Goal: Task Accomplishment & Management: Manage account settings

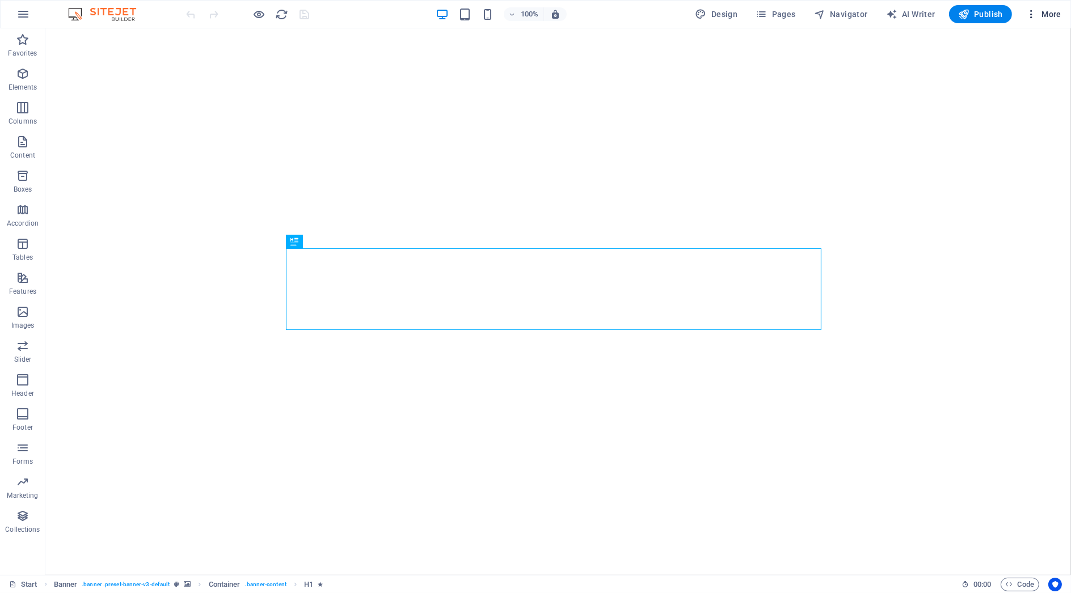
click at [1055, 15] on span "More" at bounding box center [1043, 14] width 36 height 11
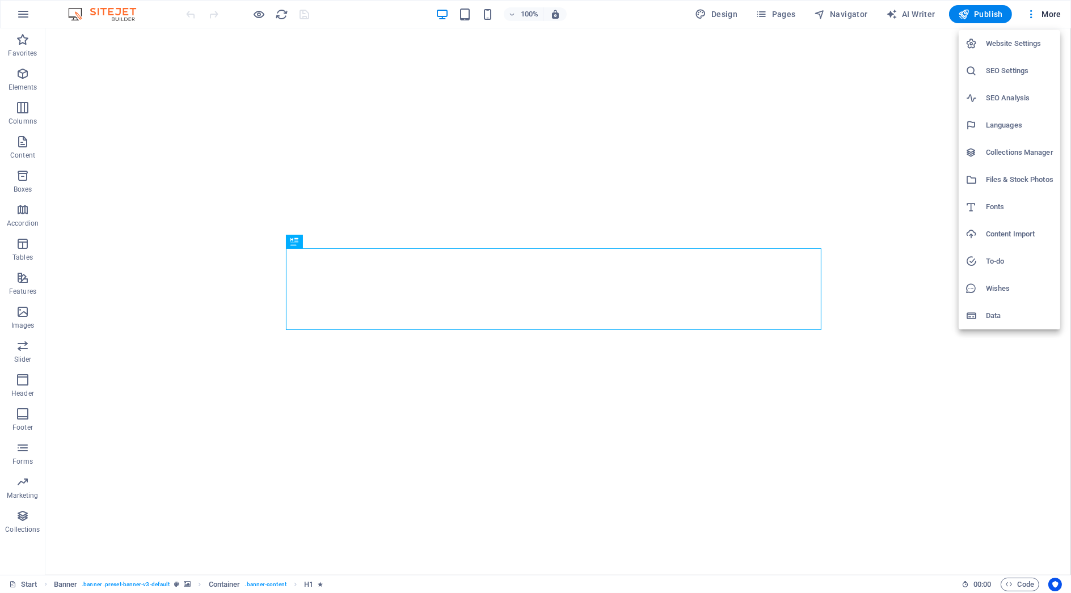
click at [1027, 140] on li "Collections Manager" at bounding box center [1010, 152] width 102 height 27
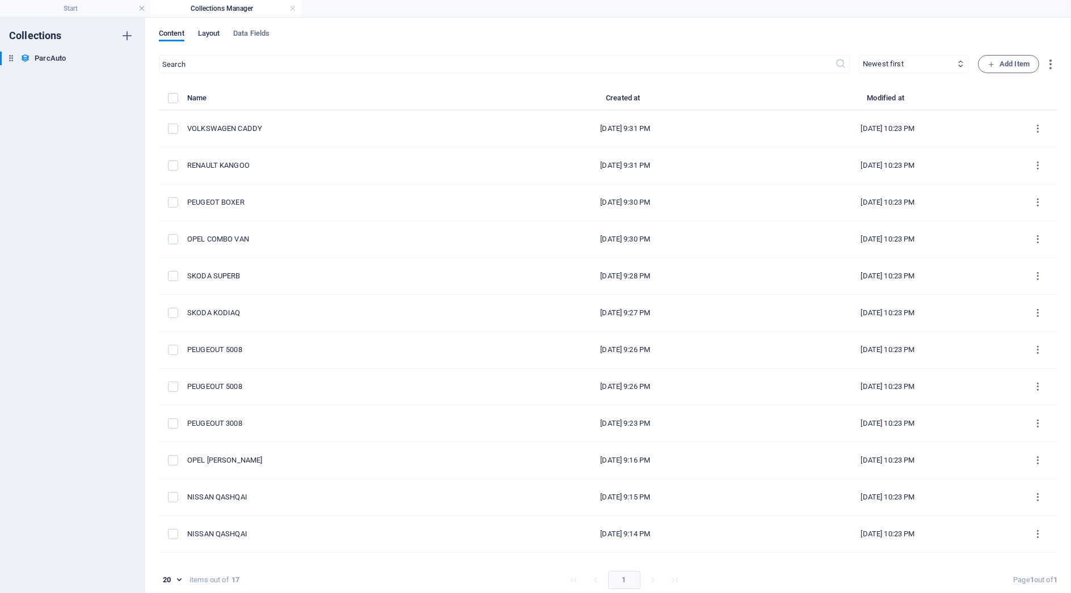
click at [216, 33] on span "Layout" at bounding box center [209, 35] width 22 height 16
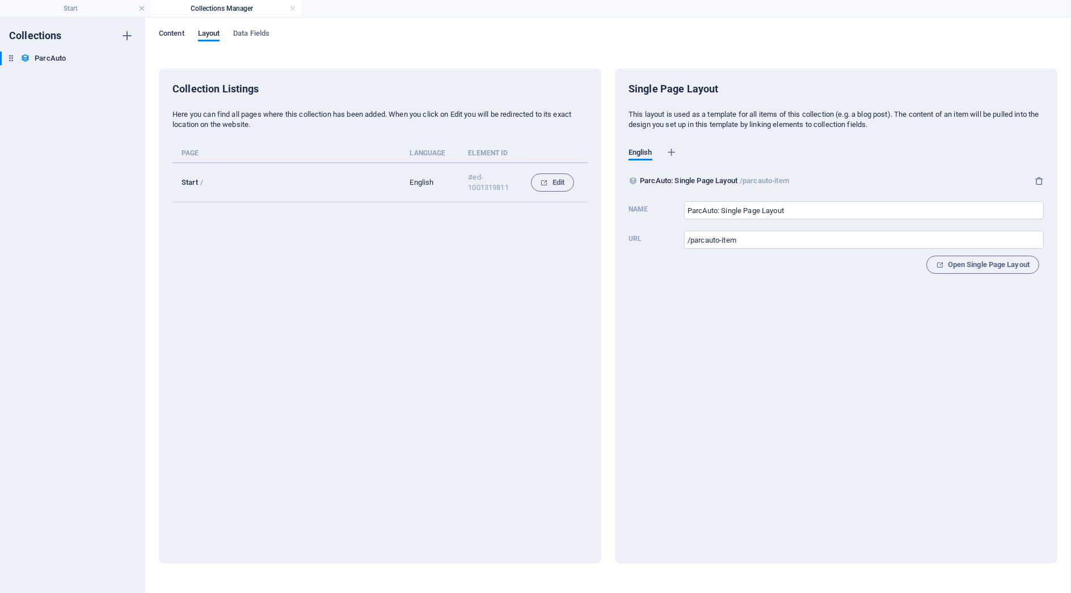
click at [180, 33] on span "Content" at bounding box center [172, 35] width 26 height 16
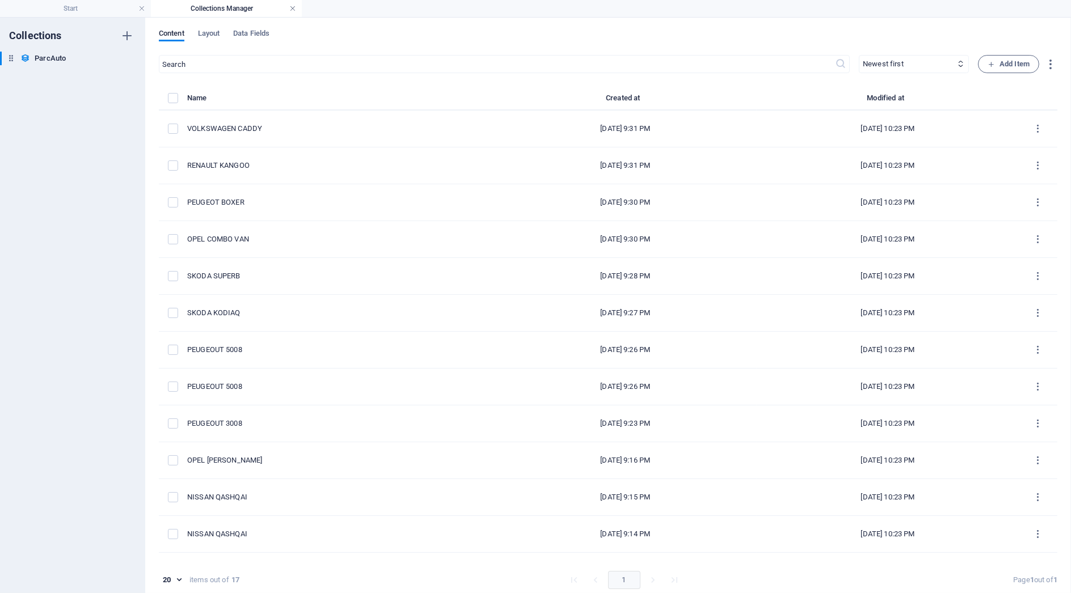
click at [295, 6] on link at bounding box center [292, 8] width 7 height 11
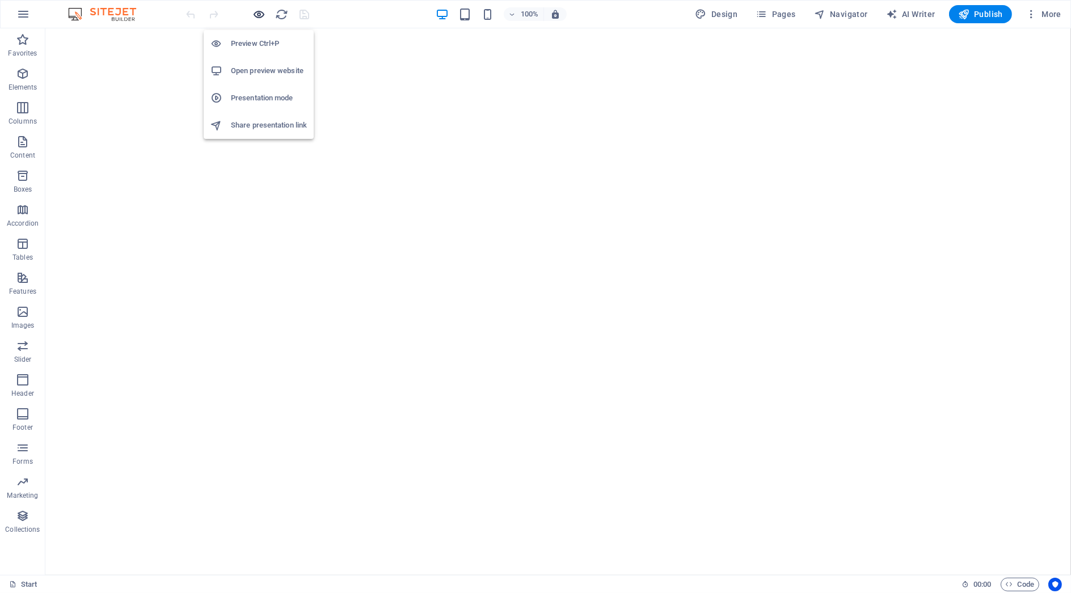
click at [253, 11] on icon "button" at bounding box center [259, 14] width 13 height 13
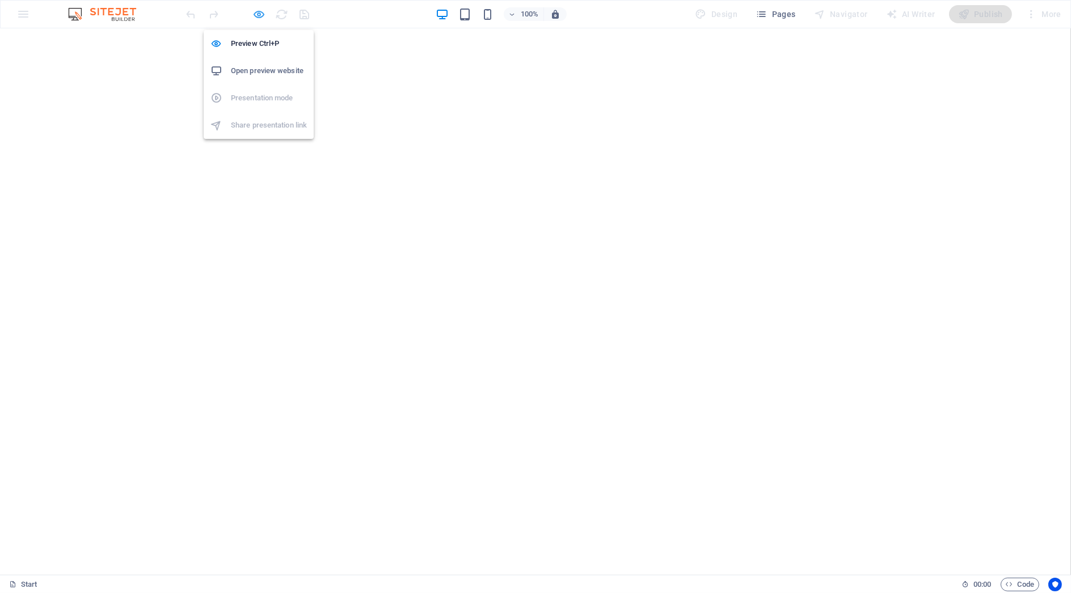
click at [256, 11] on icon "button" at bounding box center [259, 14] width 13 height 13
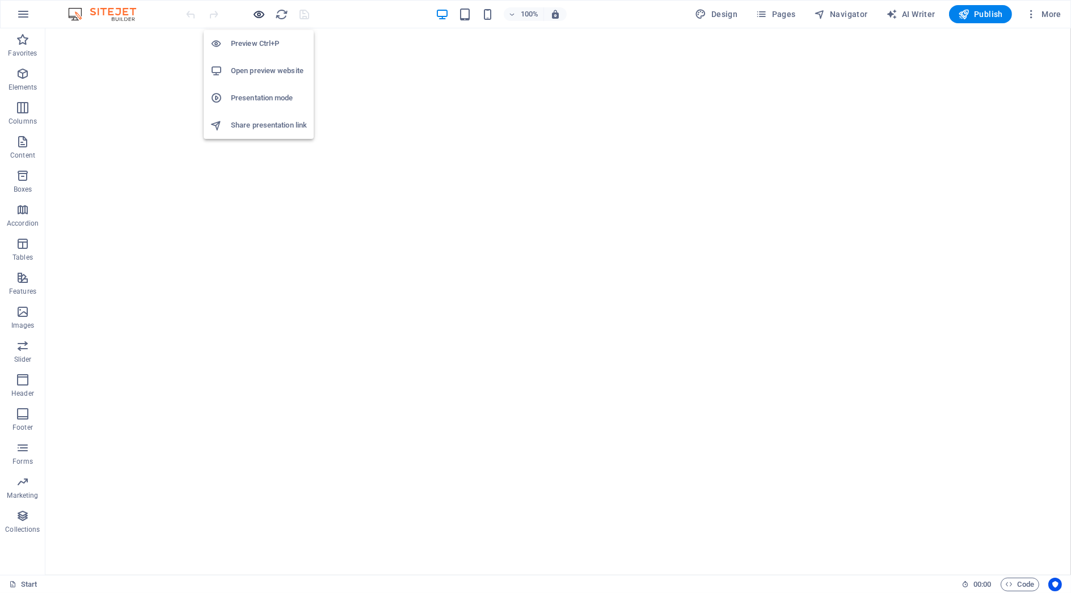
click at [256, 11] on icon "button" at bounding box center [259, 14] width 13 height 13
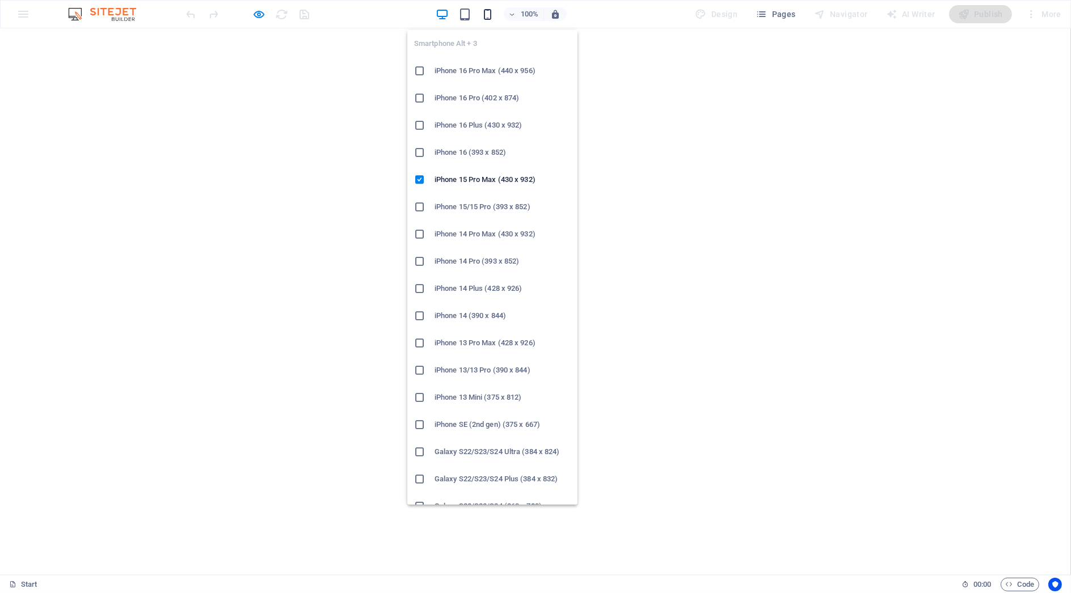
click at [490, 14] on icon "button" at bounding box center [487, 14] width 13 height 13
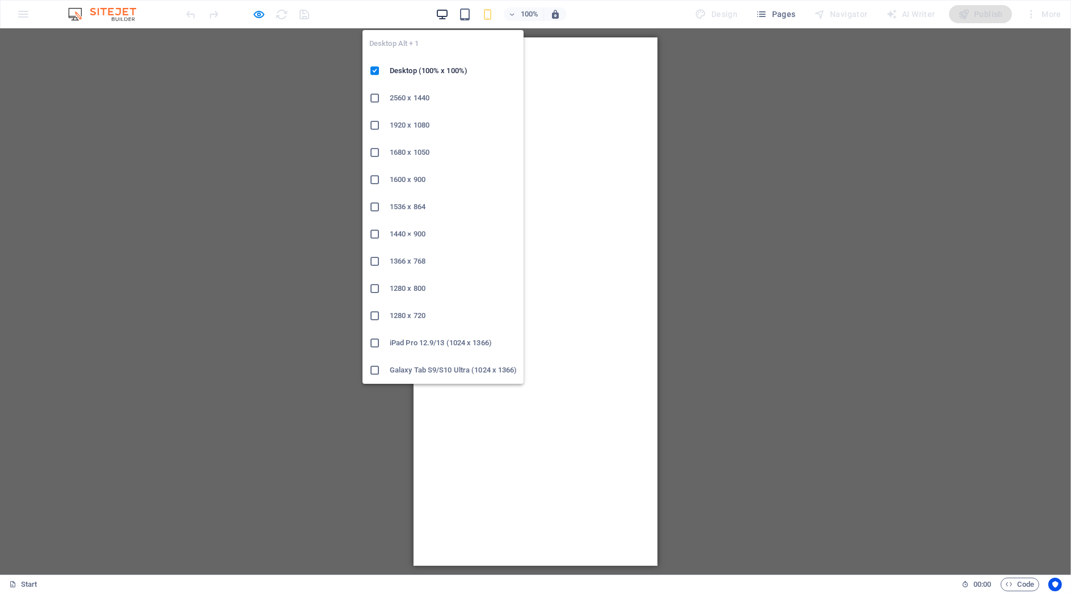
click at [441, 11] on icon "button" at bounding box center [442, 14] width 13 height 13
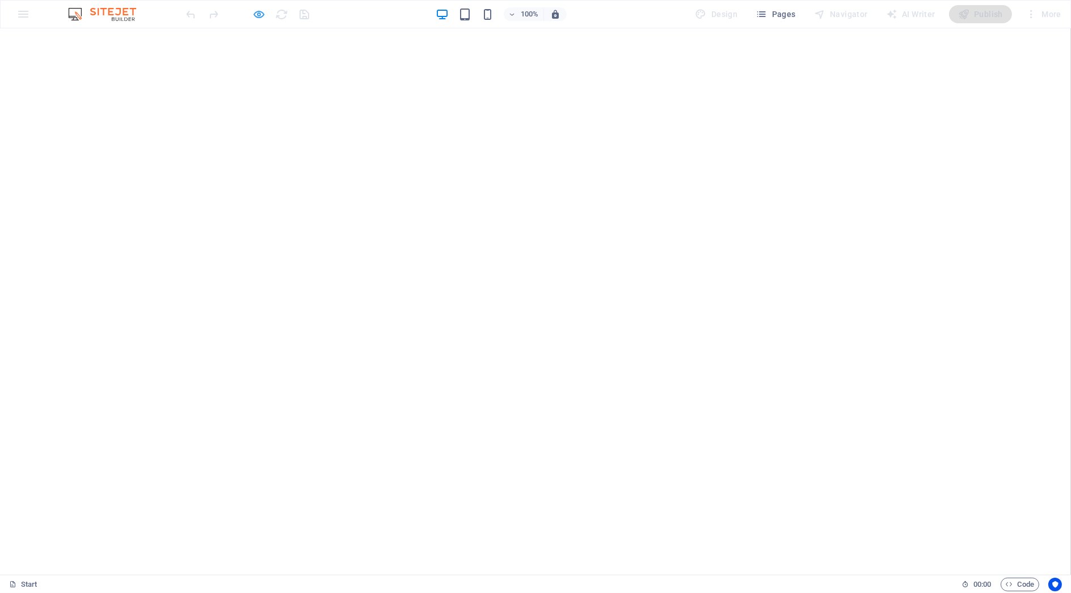
click at [265, 15] on span "button" at bounding box center [259, 14] width 14 height 13
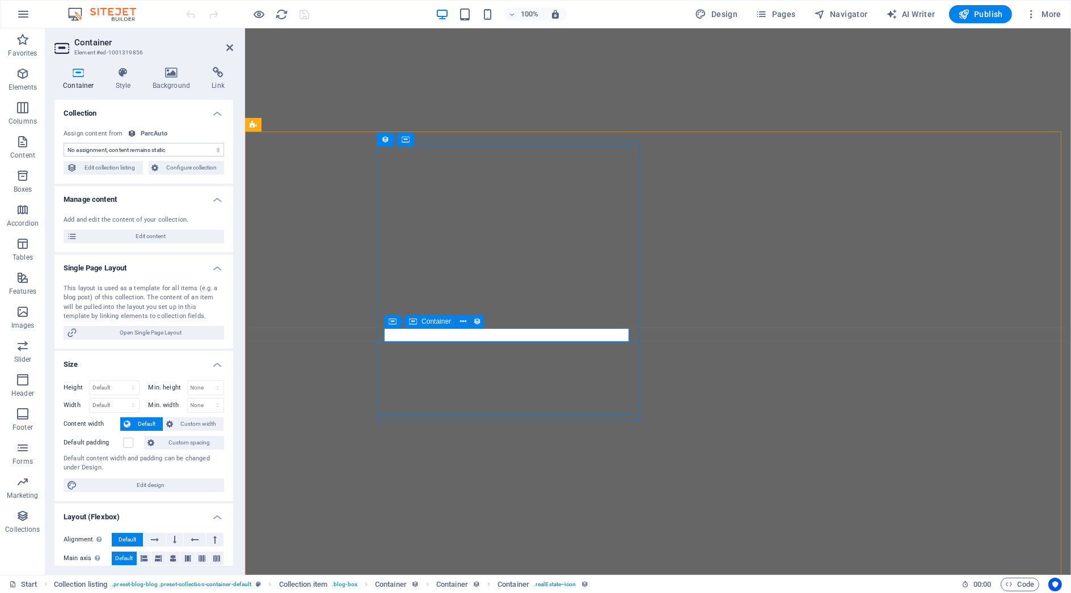
click at [408, 324] on div "Container" at bounding box center [429, 322] width 51 height 14
click at [125, 71] on icon at bounding box center [123, 72] width 32 height 11
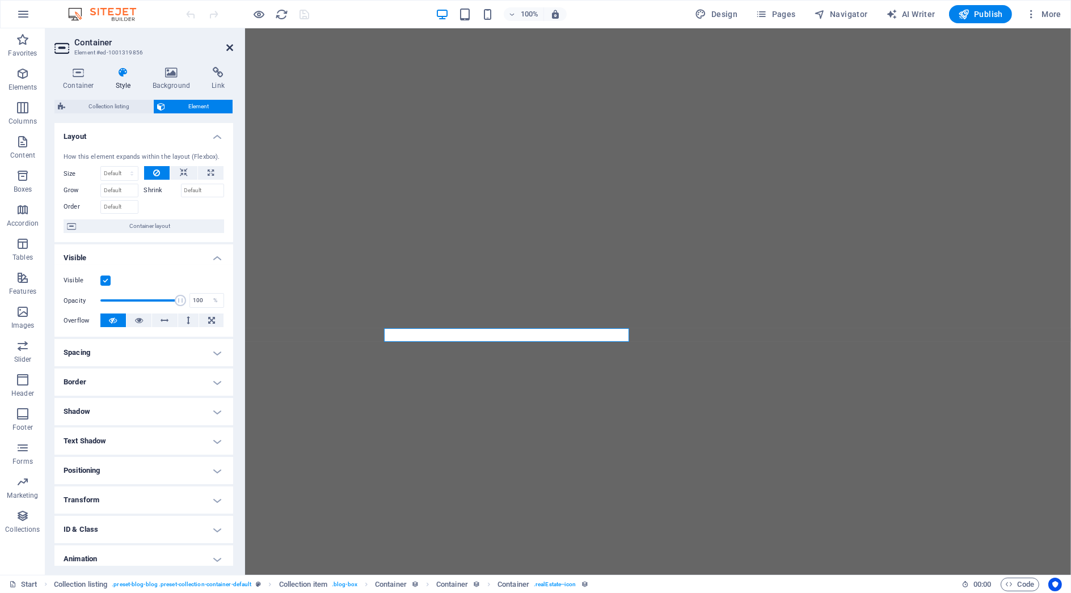
click at [231, 45] on icon at bounding box center [229, 47] width 7 height 9
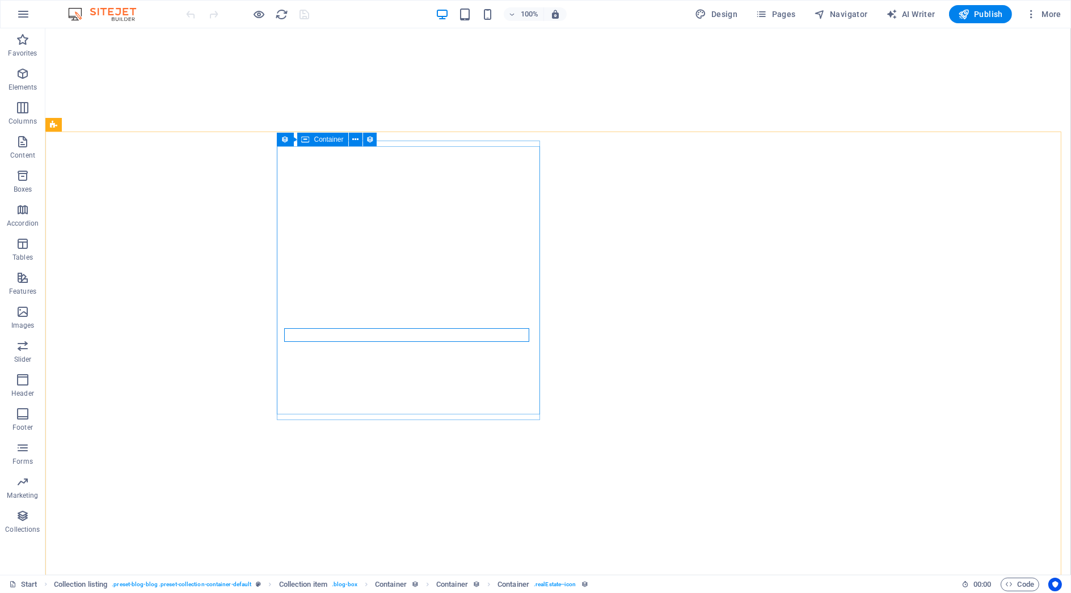
click at [302, 137] on icon at bounding box center [306, 140] width 8 height 14
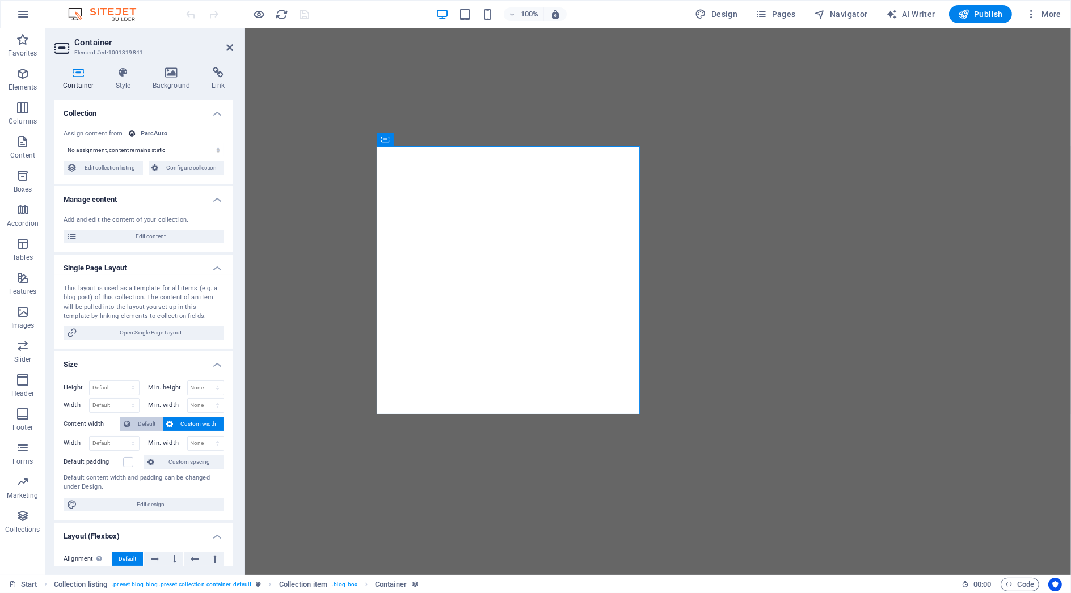
click at [145, 423] on span "Default" at bounding box center [147, 424] width 26 height 14
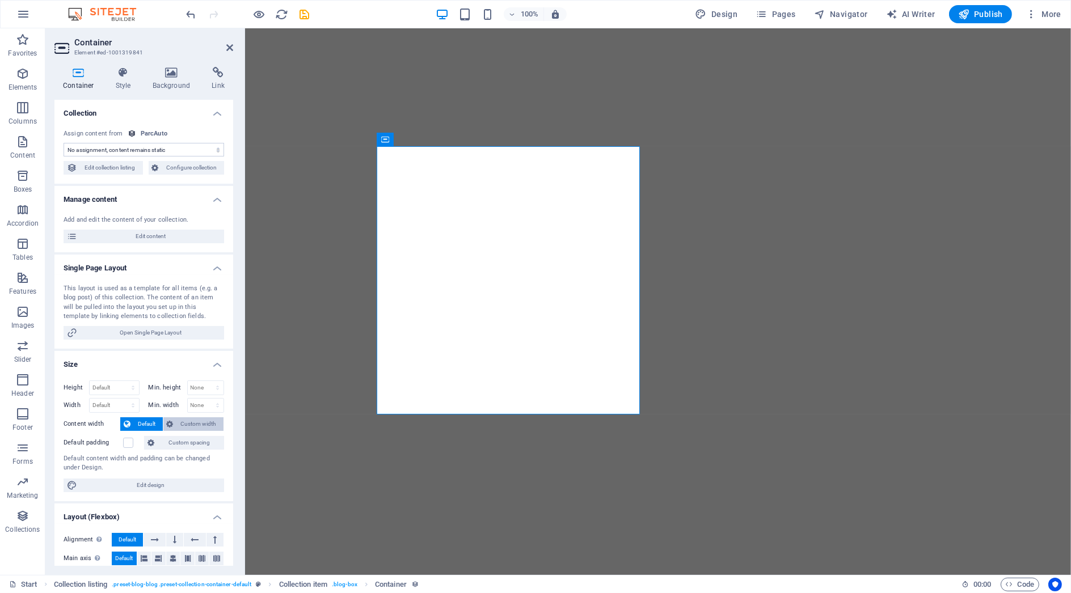
click at [189, 423] on span "Custom width" at bounding box center [199, 424] width 44 height 14
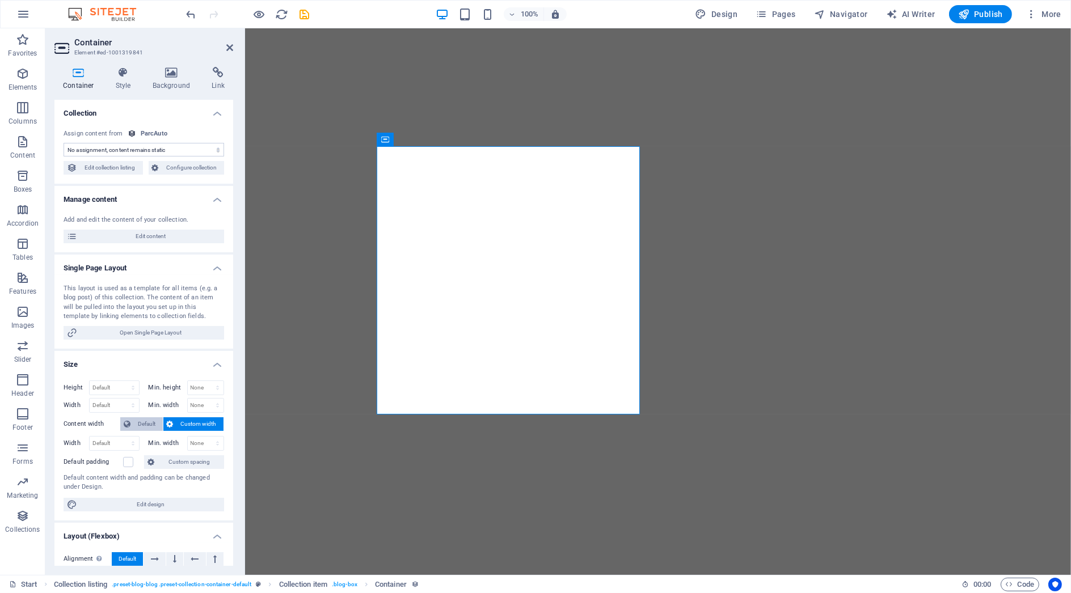
click at [158, 423] on span "Default" at bounding box center [147, 424] width 26 height 14
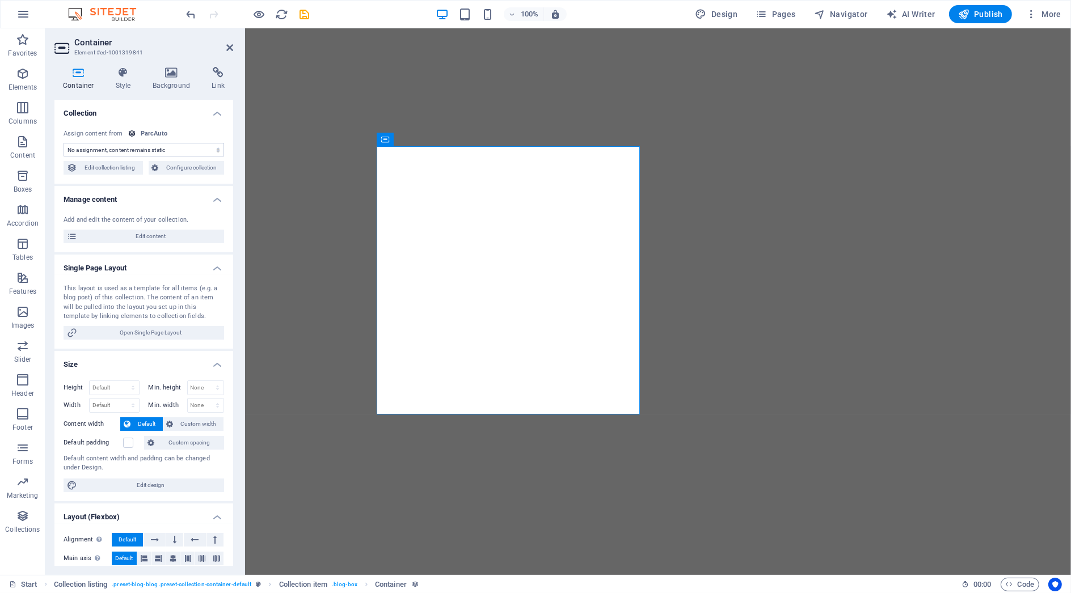
scroll to position [63, 0]
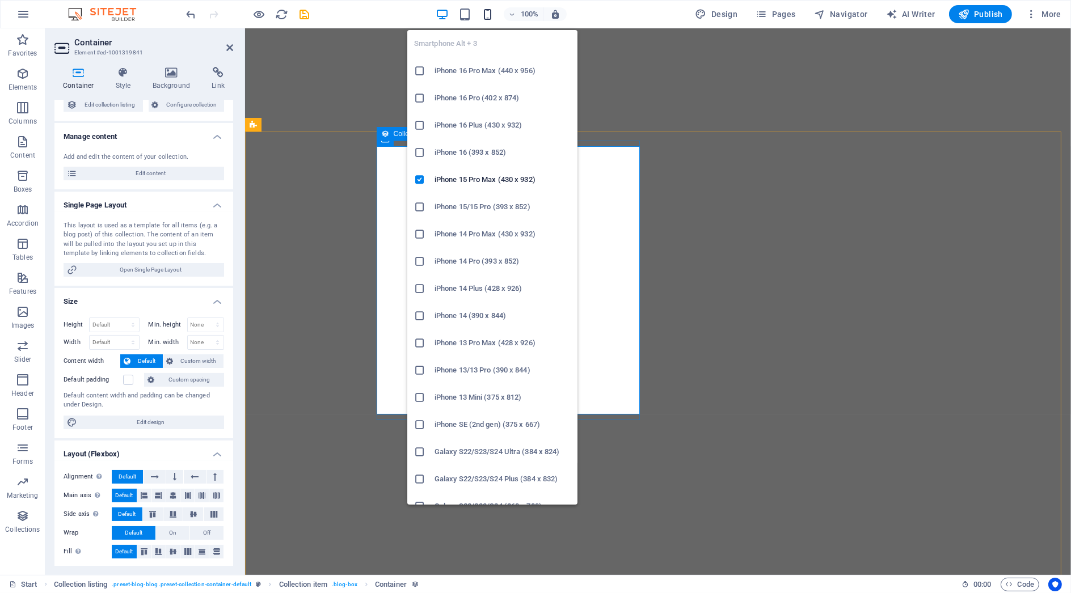
click at [493, 14] on icon "button" at bounding box center [487, 14] width 13 height 13
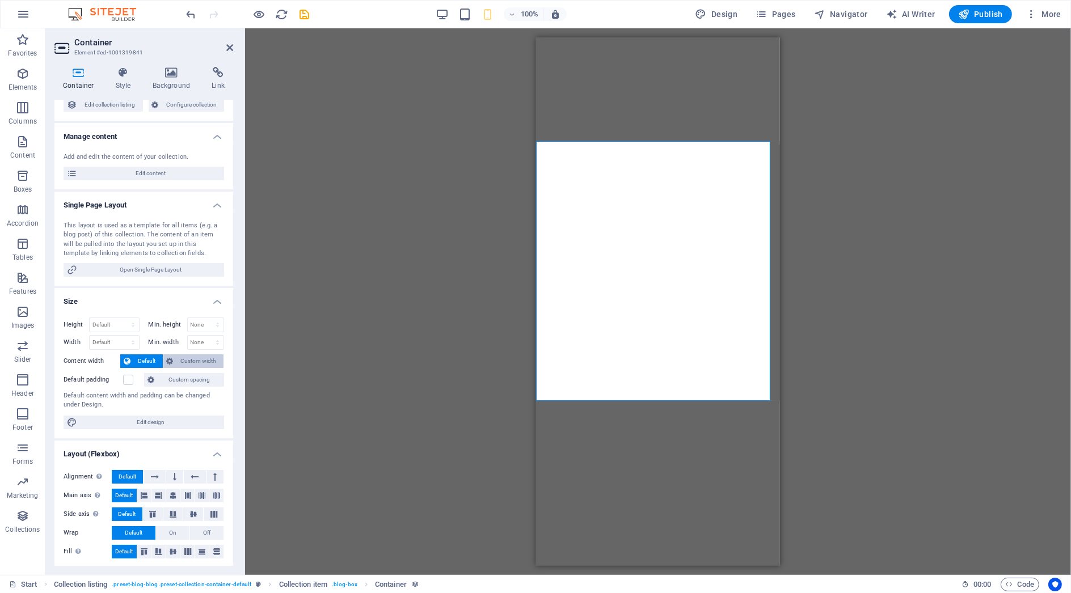
click at [211, 360] on span "Custom width" at bounding box center [199, 361] width 44 height 14
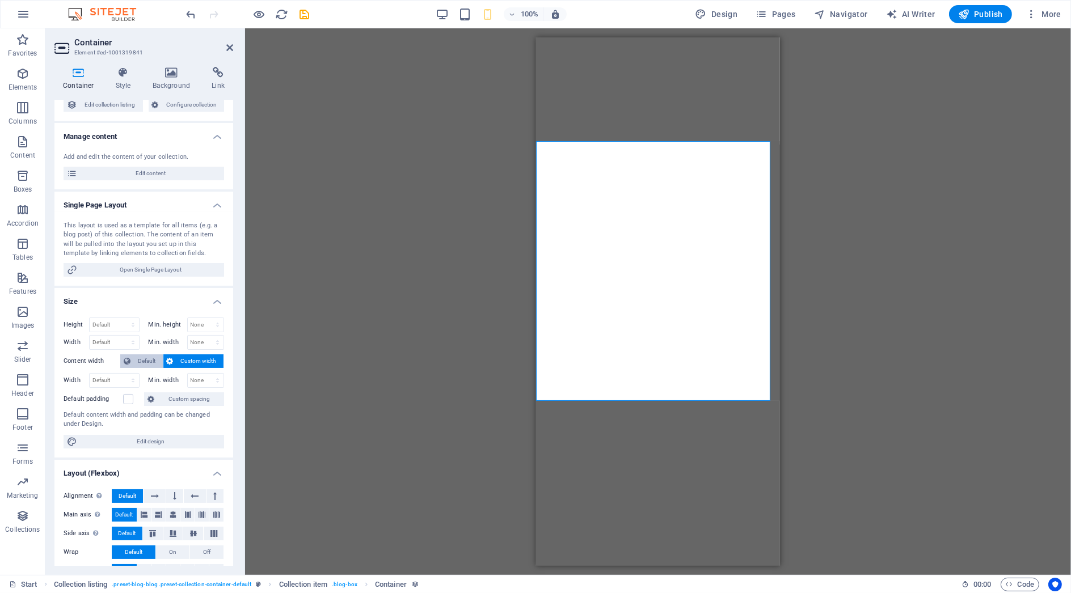
click at [149, 358] on span "Default" at bounding box center [147, 361] width 26 height 14
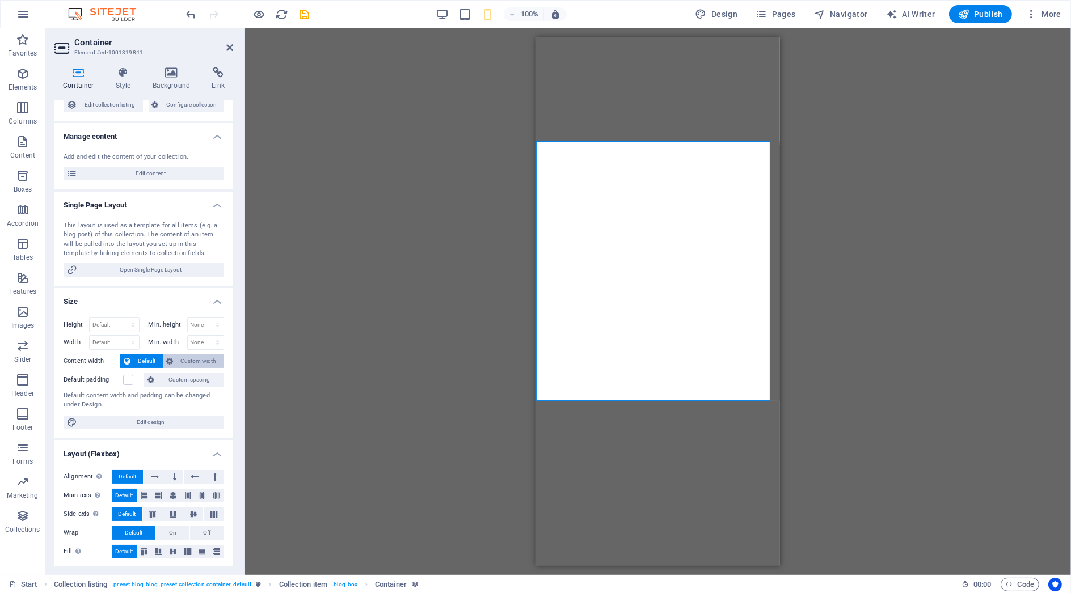
click at [174, 358] on button "Custom width" at bounding box center [193, 361] width 61 height 14
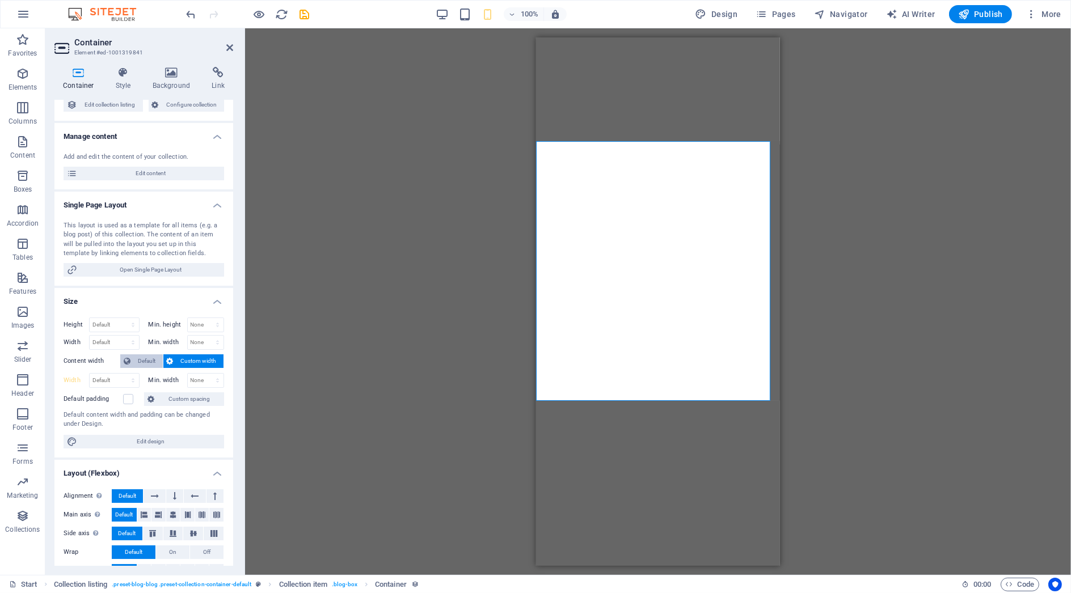
click at [142, 358] on span "Default" at bounding box center [147, 361] width 26 height 14
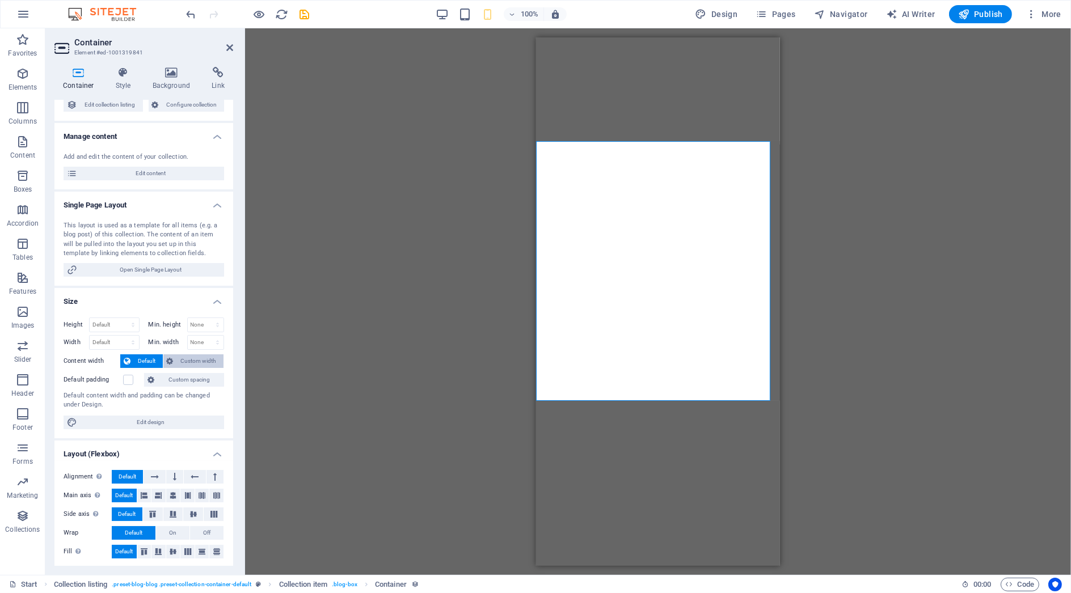
click at [186, 356] on span "Custom width" at bounding box center [199, 361] width 44 height 14
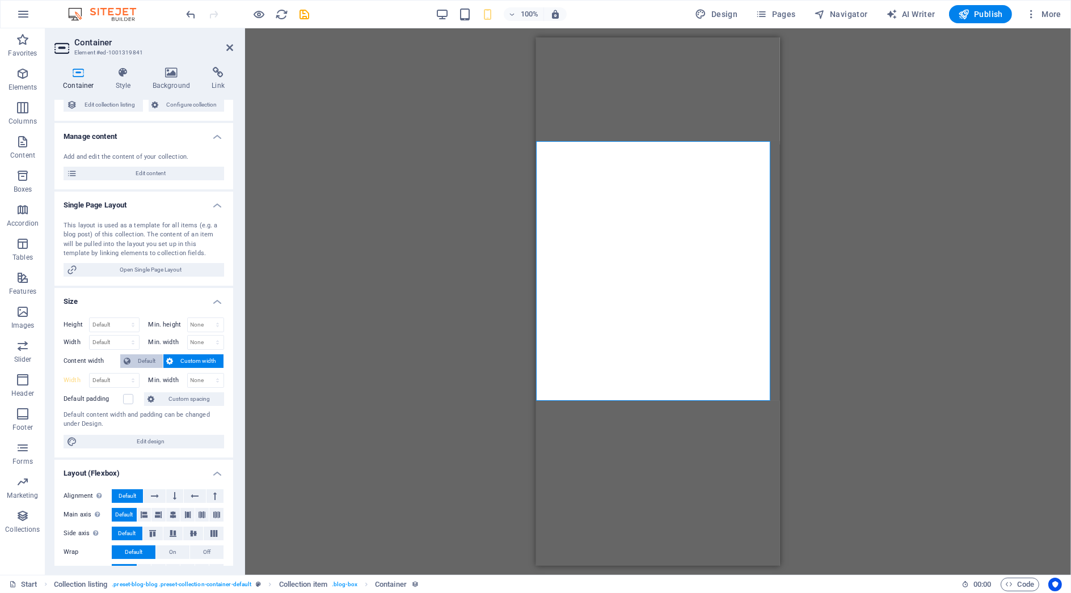
click at [154, 357] on span "Default" at bounding box center [147, 361] width 26 height 14
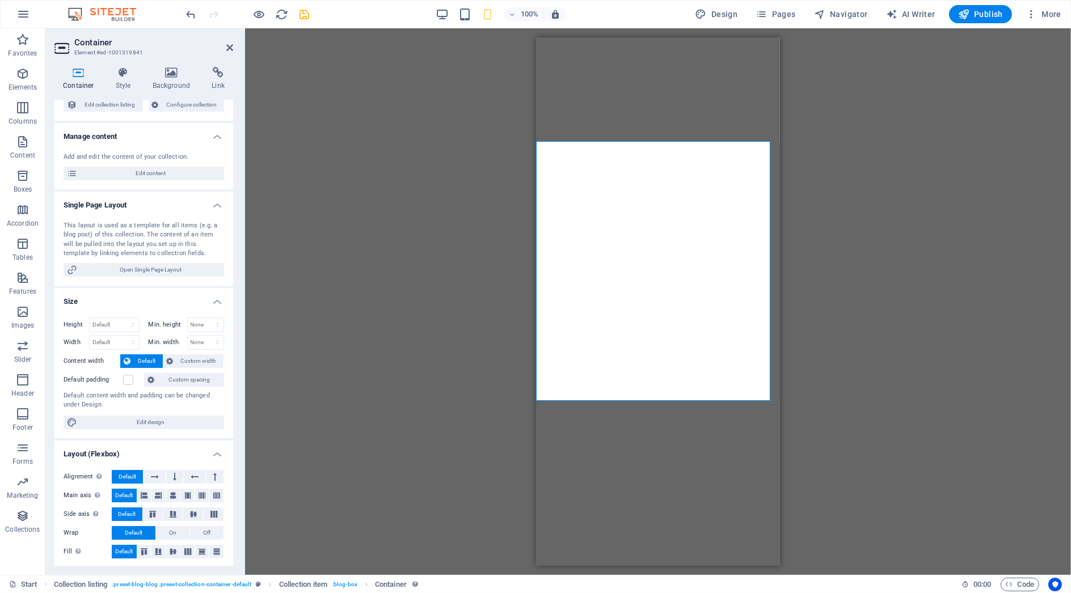
click at [307, 12] on icon "save" at bounding box center [304, 14] width 13 height 13
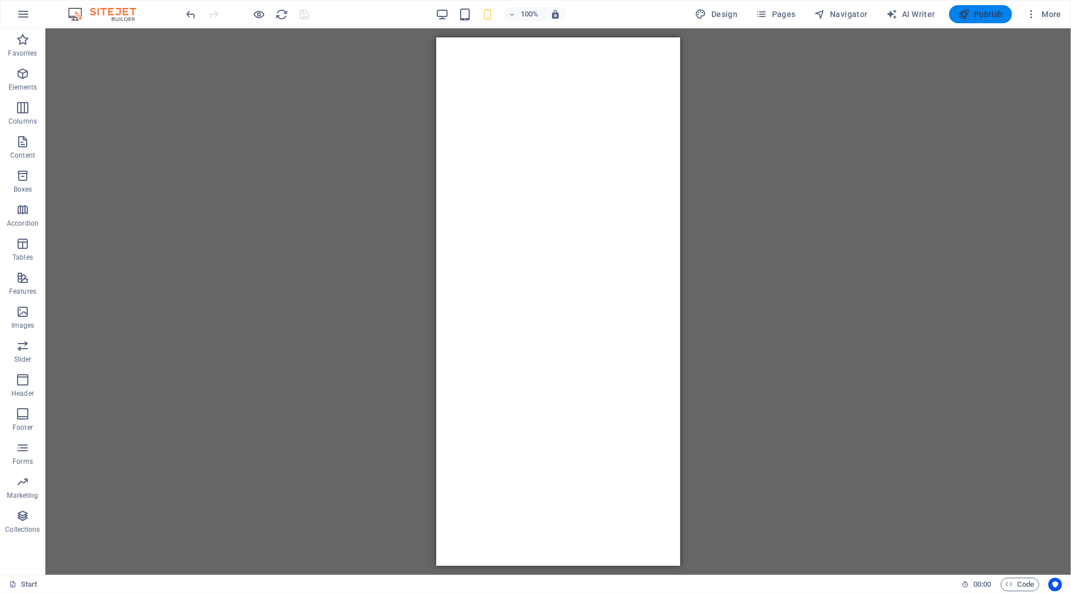
click at [970, 20] on button "Publish" at bounding box center [980, 14] width 63 height 18
